Goal: Information Seeking & Learning: Learn about a topic

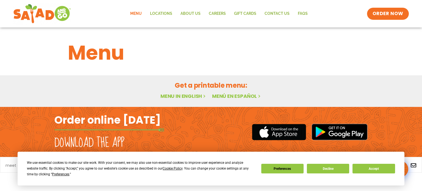
click at [184, 97] on link "Menu in English" at bounding box center [183, 96] width 46 height 7
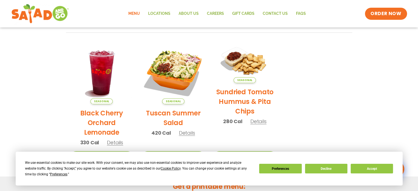
scroll to position [257, 0]
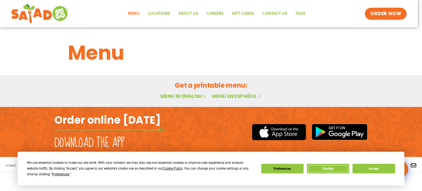
click at [331, 167] on button "Decline" at bounding box center [328, 169] width 42 height 10
